Goal: Task Accomplishment & Management: Manage account settings

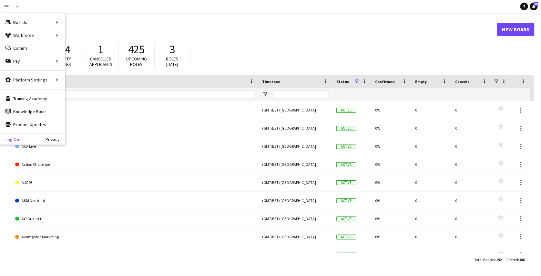
click at [7, 138] on link "Log Out" at bounding box center [10, 139] width 20 height 5
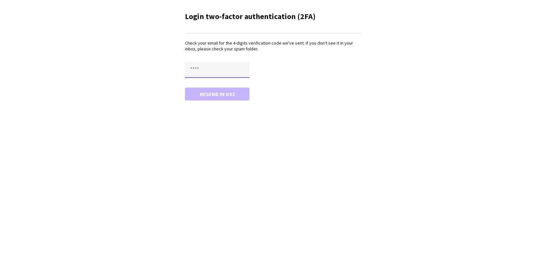
click at [206, 75] on input "text" at bounding box center [217, 70] width 65 height 16
type input "****"
click at [185, 88] on button "Confirm" at bounding box center [217, 94] width 65 height 13
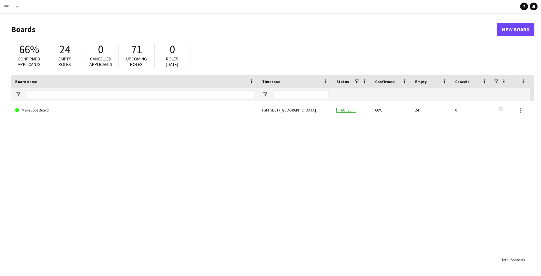
click at [7, 9] on button "Menu" at bounding box center [6, 6] width 13 height 13
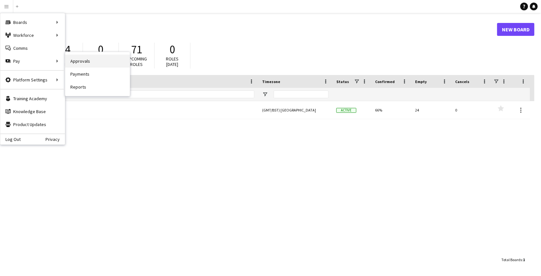
click at [78, 62] on link "Approvals" at bounding box center [97, 61] width 65 height 13
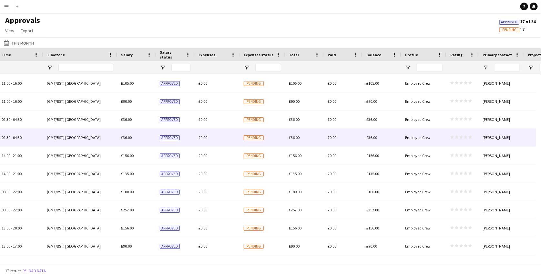
click at [265, 140] on div "Pending" at bounding box center [262, 138] width 45 height 18
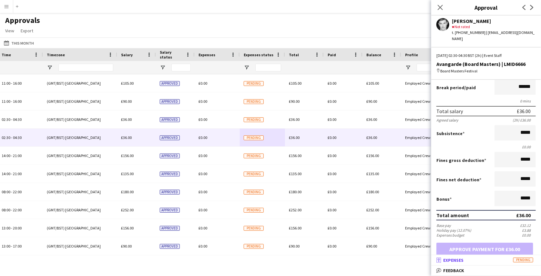
click at [487, 260] on mat-panel-title "receipt Expenses Pending" at bounding box center [485, 260] width 107 height 6
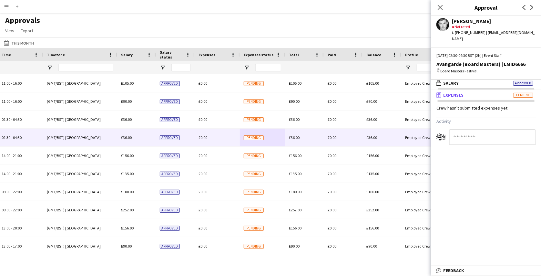
click at [336, 29] on div "Approvals View Customise view Customise filters Reset Filters Reset View Reset …" at bounding box center [270, 27] width 541 height 22
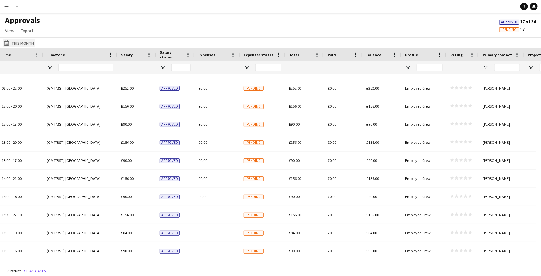
click at [23, 43] on button "This Month This Month" at bounding box center [19, 43] width 33 height 8
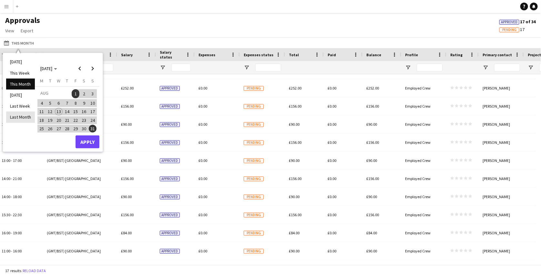
click at [22, 117] on li "Last Month" at bounding box center [20, 116] width 29 height 11
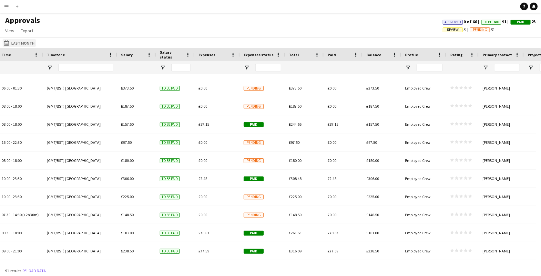
click at [28, 45] on button "This Month Last Month" at bounding box center [19, 43] width 33 height 8
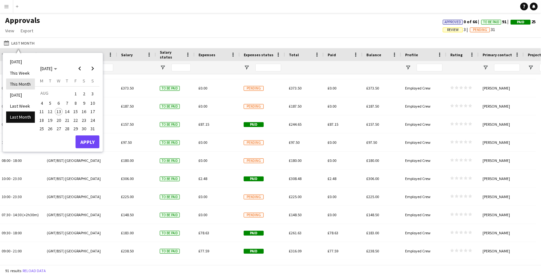
click at [27, 80] on li "This Month" at bounding box center [20, 83] width 29 height 11
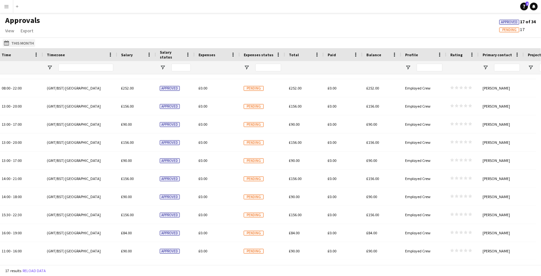
click at [31, 46] on button "This Month This Month" at bounding box center [19, 43] width 33 height 8
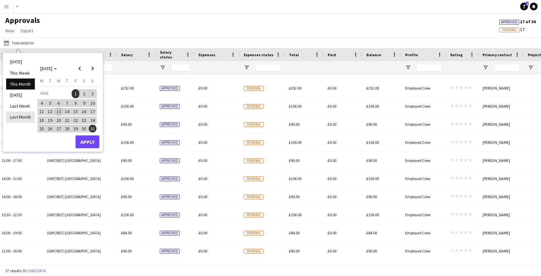
click at [24, 116] on li "Last Month" at bounding box center [20, 116] width 29 height 11
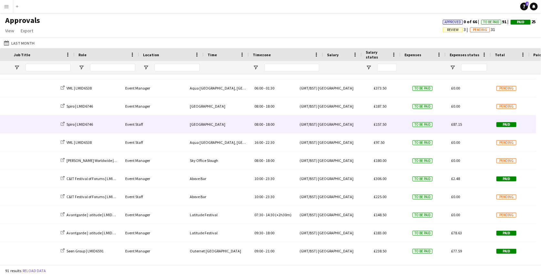
scroll to position [0, 305]
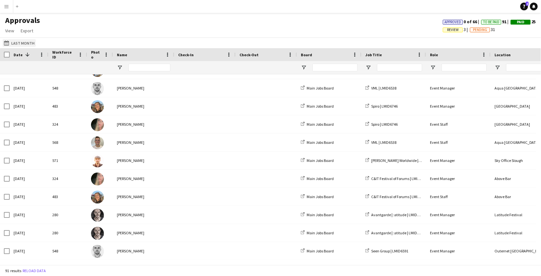
click at [22, 42] on button "This Month Last Month" at bounding box center [19, 43] width 33 height 8
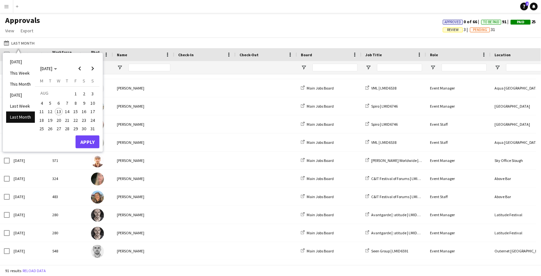
click at [118, 32] on div "Approvals View Customise view Customise filters Reset Filters Reset View Reset …" at bounding box center [270, 27] width 541 height 22
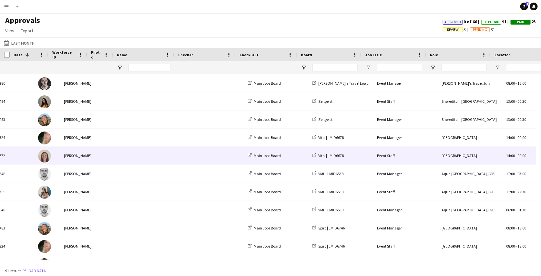
scroll to position [0, 78]
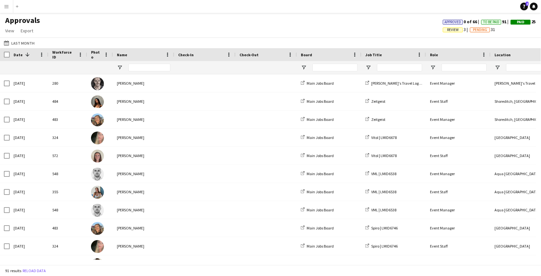
click at [474, 28] on span "Pending" at bounding box center [480, 30] width 14 height 4
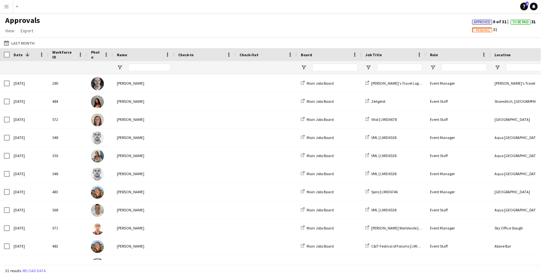
click at [479, 22] on span "Approved" at bounding box center [483, 22] width 16 height 4
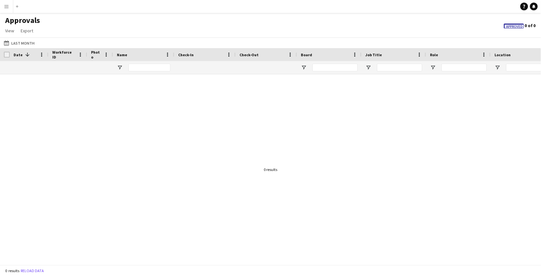
click at [517, 26] on span "Approved" at bounding box center [515, 27] width 16 height 4
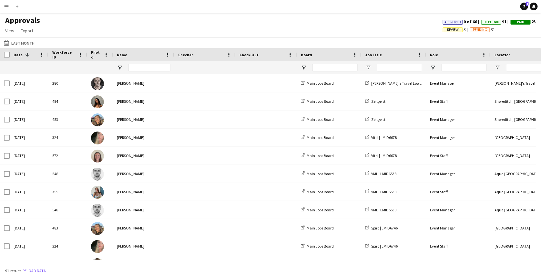
click at [476, 28] on span "Pending" at bounding box center [480, 30] width 14 height 4
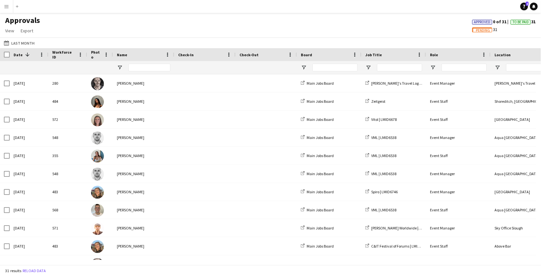
click at [476, 27] on span "Pending" at bounding box center [483, 29] width 20 height 5
